Goal: Transaction & Acquisition: Obtain resource

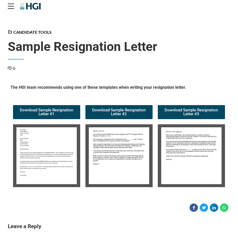
click at [27, 168] on img at bounding box center [46, 156] width 67 height 63
click at [127, 152] on img at bounding box center [118, 156] width 67 height 63
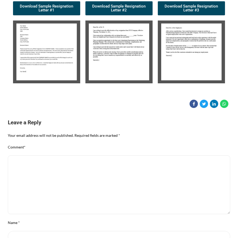
scroll to position [234, 0]
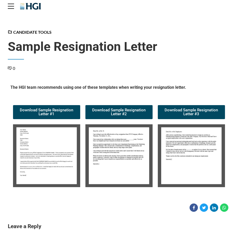
click at [38, 148] on img at bounding box center [46, 156] width 67 height 63
click at [42, 144] on img at bounding box center [46, 156] width 67 height 63
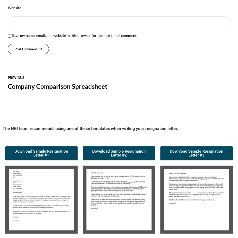
scroll to position [376, 0]
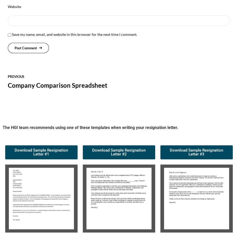
click at [190, 183] on img at bounding box center [196, 199] width 72 height 68
click at [188, 179] on img at bounding box center [196, 199] width 72 height 68
click at [187, 179] on img at bounding box center [196, 199] width 72 height 68
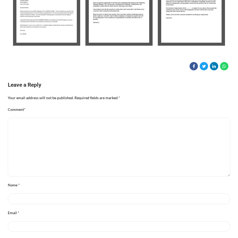
scroll to position [38, 0]
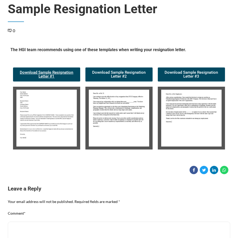
click at [37, 74] on span "Download Sample Resignation Letter #1" at bounding box center [46, 75] width 55 height 8
